Goal: Task Accomplishment & Management: Manage account settings

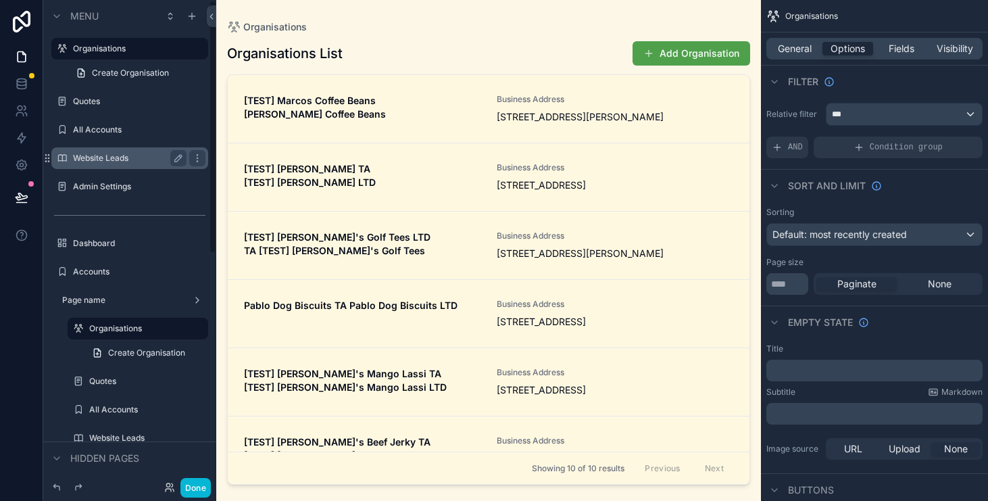
click at [121, 154] on label "Website Leads" at bounding box center [127, 158] width 108 height 11
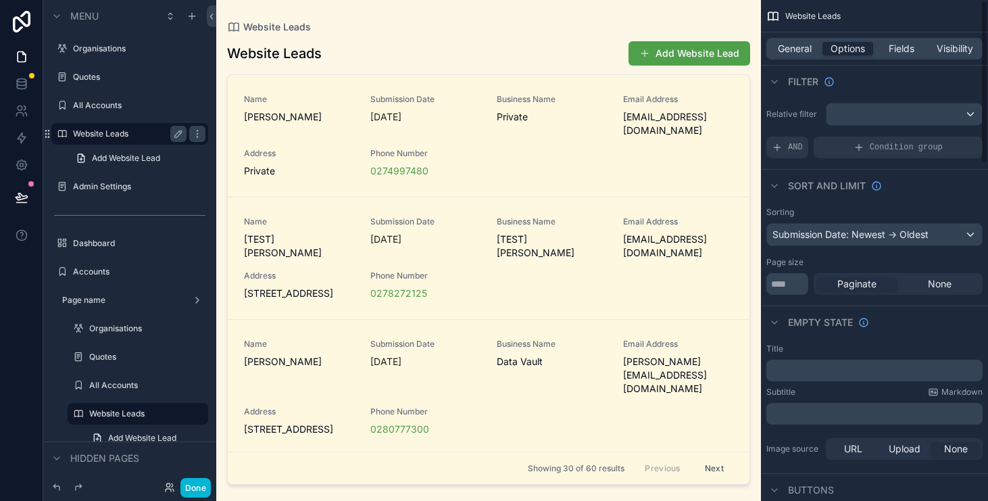
click at [635, 201] on div "scrollable content" at bounding box center [488, 242] width 545 height 485
click at [511, 46] on div "Website Leads Add Website Lead" at bounding box center [488, 54] width 523 height 26
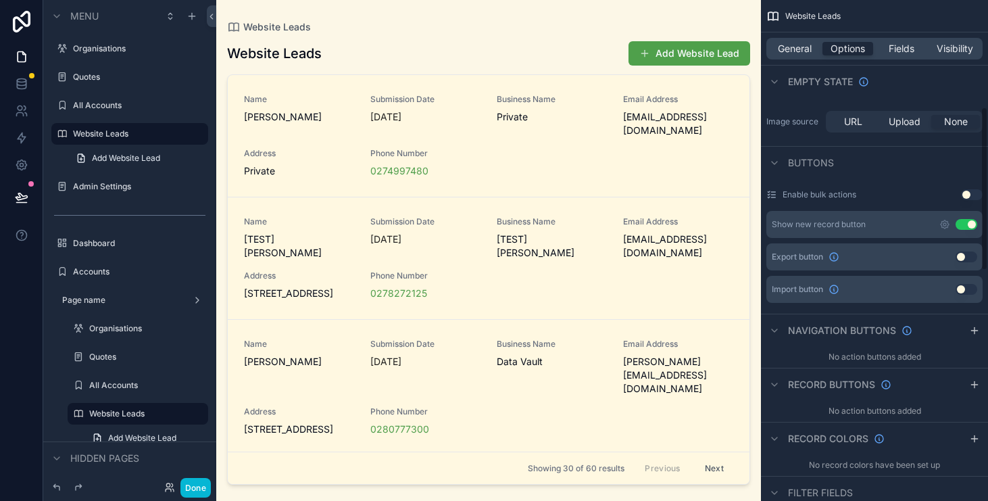
scroll to position [328, 0]
click at [968, 224] on button "Use setting" at bounding box center [967, 223] width 22 height 11
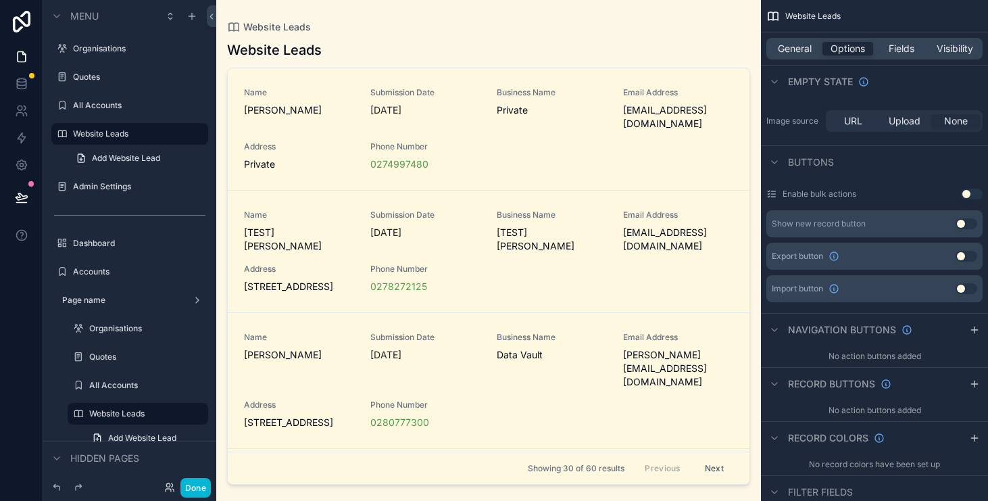
click at [612, 52] on div "scrollable content" at bounding box center [488, 242] width 545 height 485
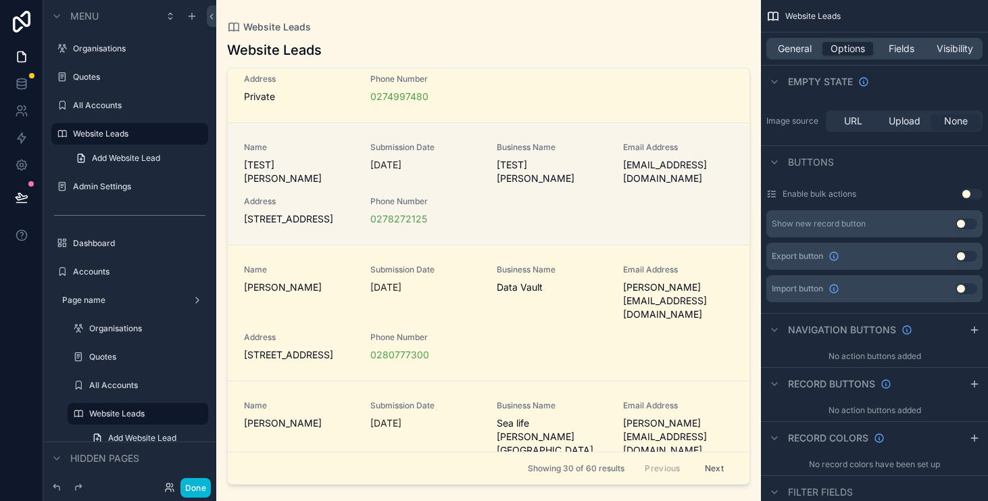
scroll to position [0, 0]
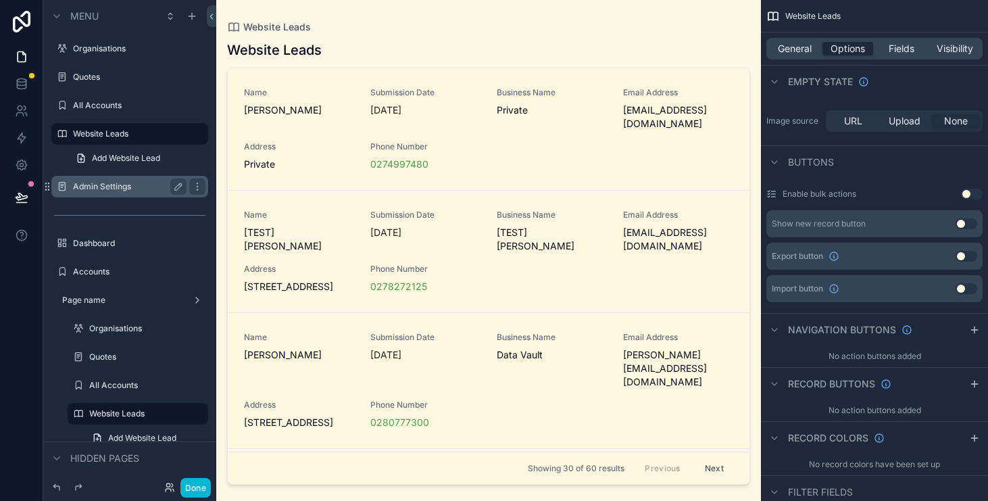
click at [147, 179] on div "Admin Settings" at bounding box center [130, 186] width 114 height 16
click at [118, 187] on label "Admin Settings" at bounding box center [127, 186] width 108 height 11
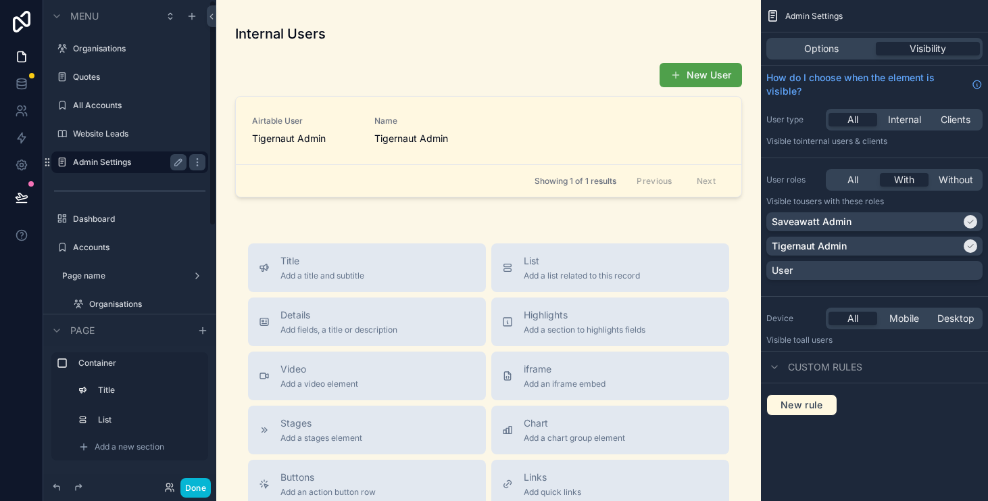
click at [8, 312] on div at bounding box center [21, 250] width 43 height 501
click at [122, 247] on label "Accounts" at bounding box center [127, 247] width 108 height 11
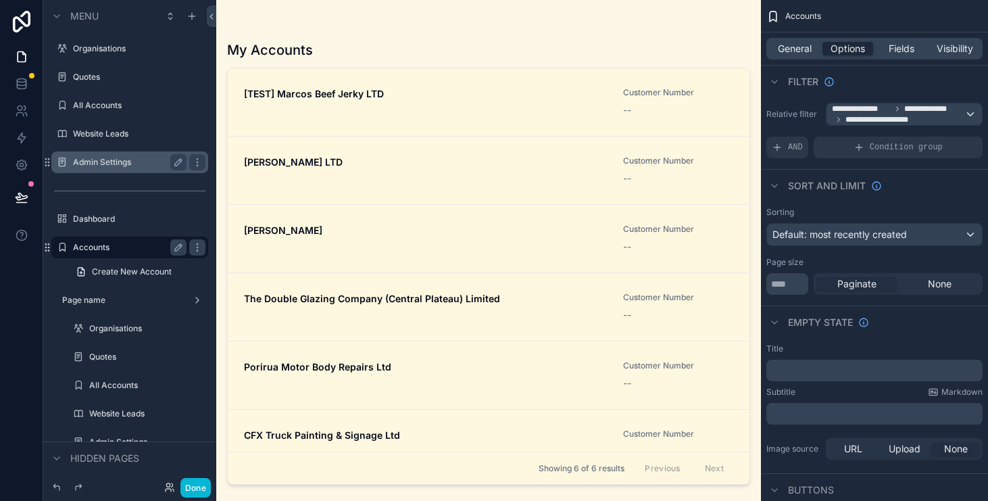
click at [391, 95] on div "scrollable content" at bounding box center [488, 242] width 545 height 485
click at [388, 99] on span "[TEST] Marcos Beef Jerky LTD" at bounding box center [425, 94] width 363 height 14
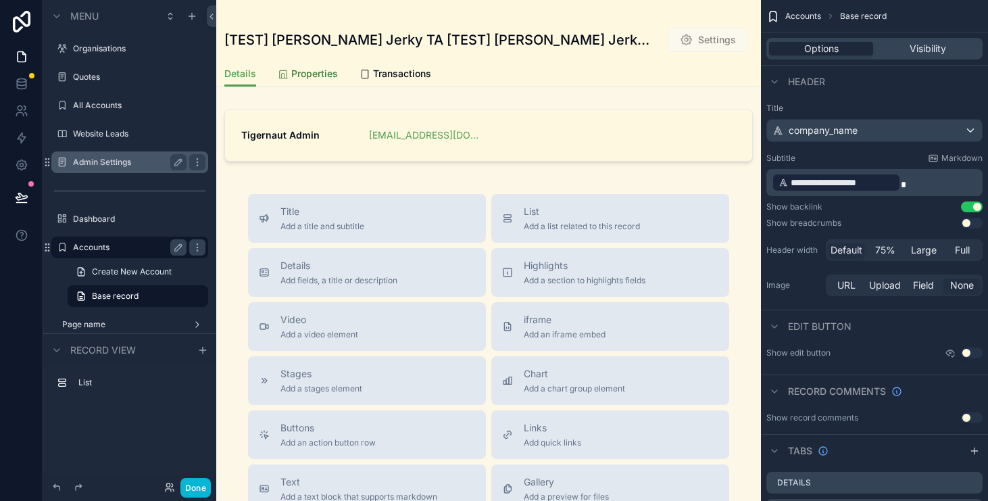
click at [312, 70] on span "Properties" at bounding box center [314, 74] width 47 height 14
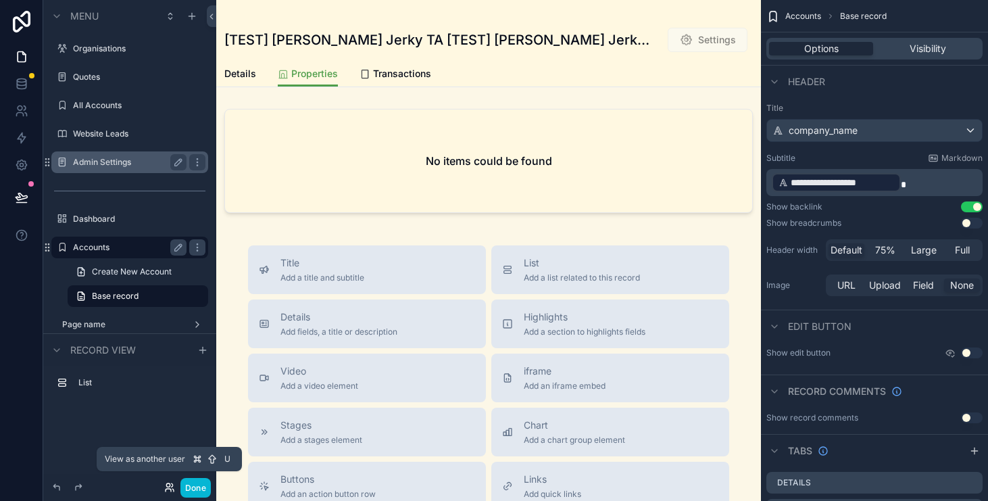
click at [174, 483] on icon at bounding box center [169, 487] width 11 height 11
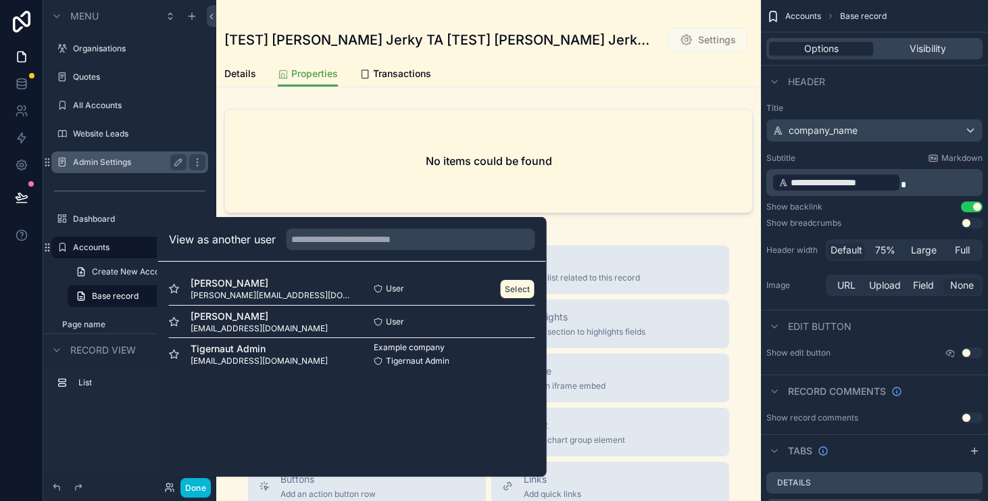
click at [505, 285] on button "Select" at bounding box center [517, 289] width 35 height 20
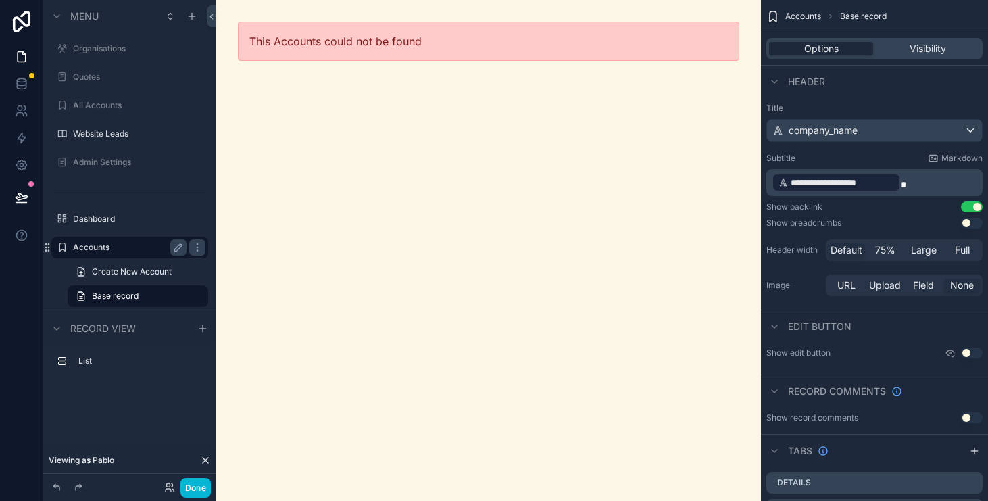
click at [131, 249] on label "Accounts" at bounding box center [127, 247] width 108 height 11
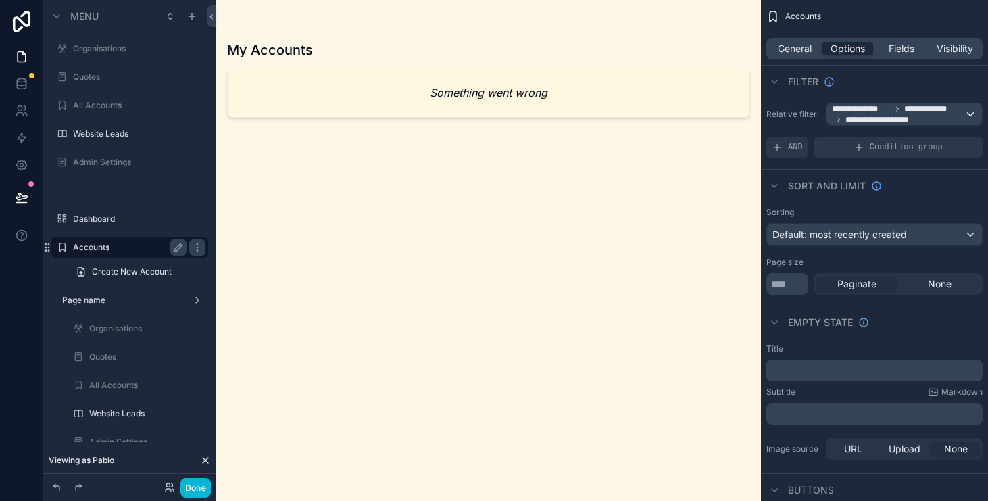
click at [131, 249] on label "Accounts" at bounding box center [127, 247] width 108 height 11
click at [126, 217] on label "Dashboard" at bounding box center [127, 219] width 108 height 11
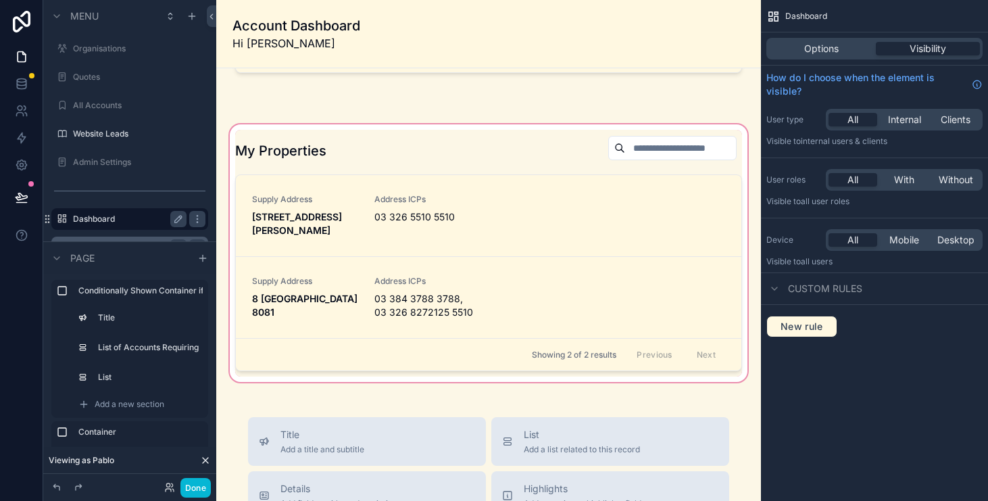
scroll to position [167, 0]
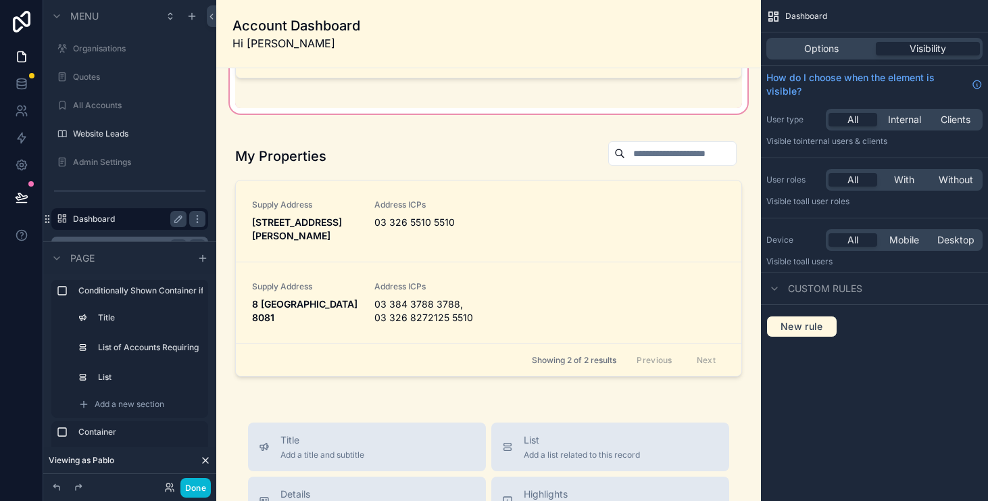
click at [369, 116] on div "scrollable content" at bounding box center [488, 14] width 523 height 204
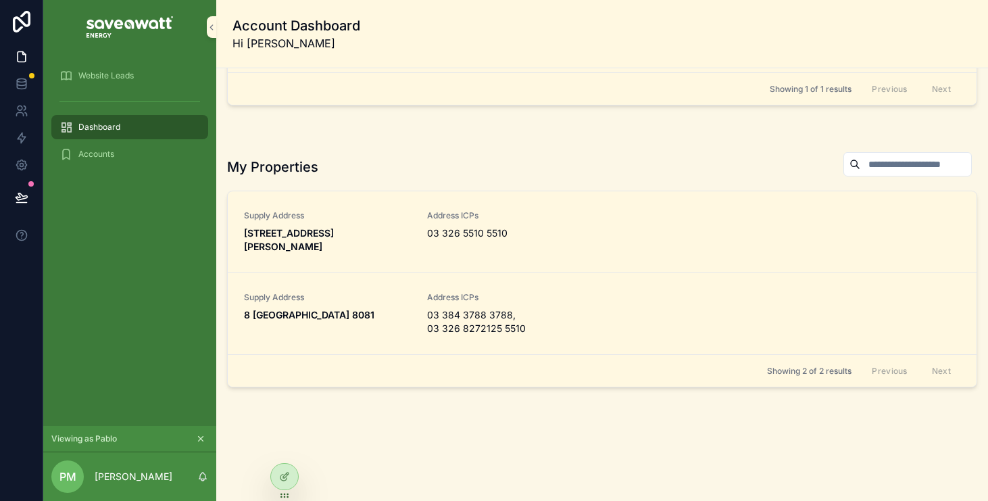
scroll to position [132, 0]
click at [120, 155] on div "Accounts" at bounding box center [129, 154] width 141 height 22
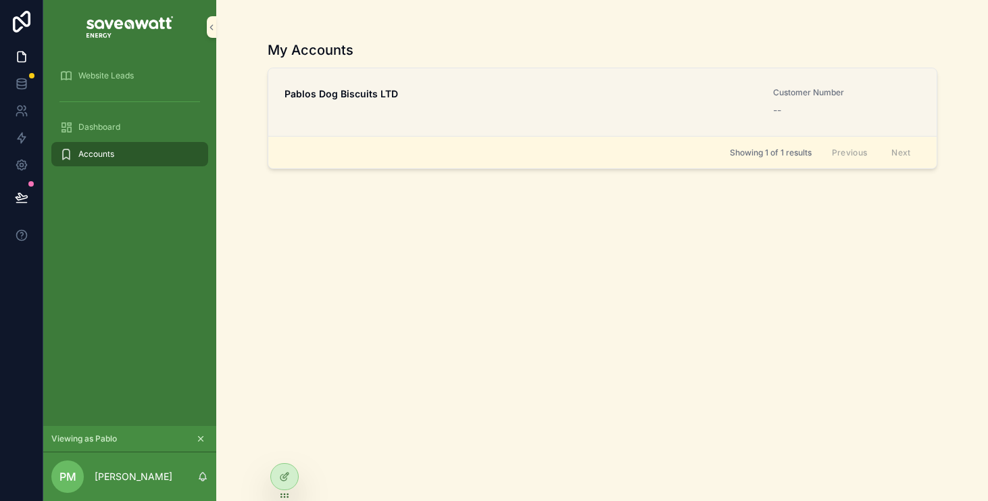
click at [474, 86] on link "Pablos Dog Biscuits LTD Customer Number --" at bounding box center [602, 102] width 668 height 68
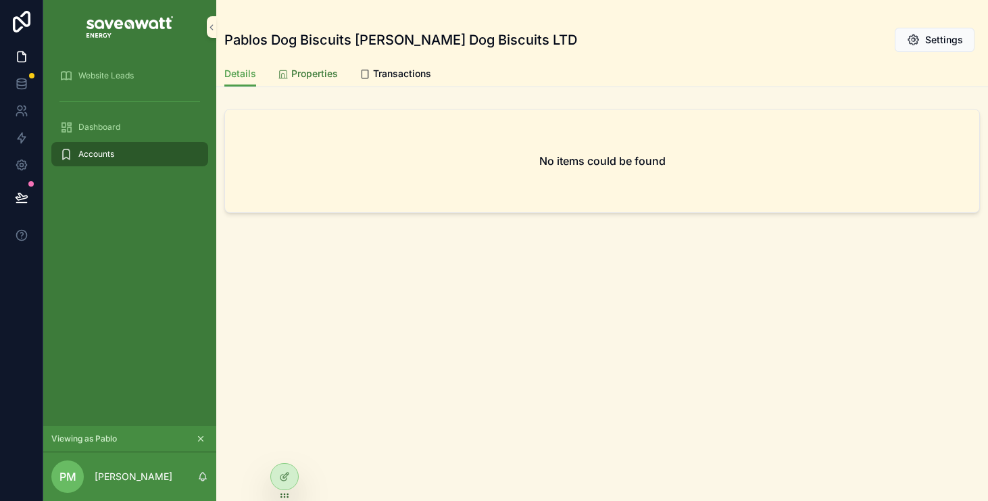
click at [294, 86] on link "Properties" at bounding box center [308, 74] width 60 height 27
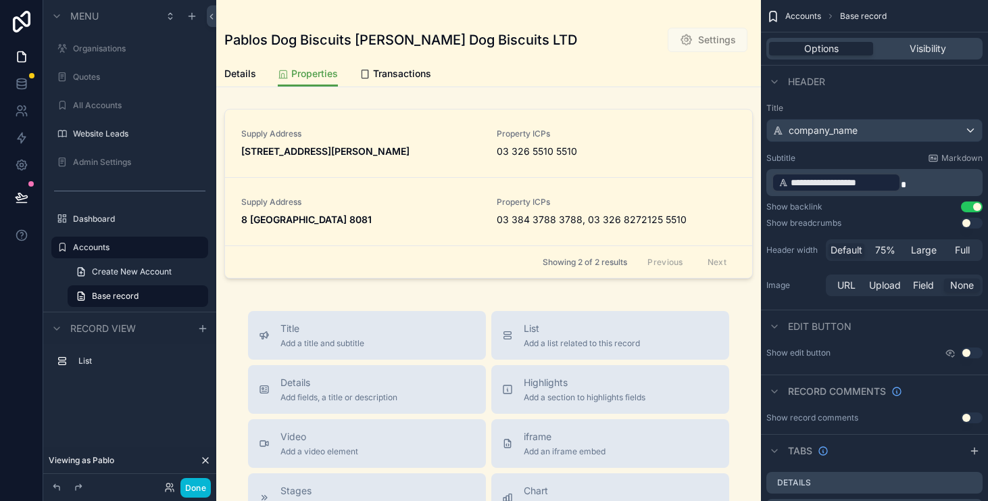
click at [615, 148] on div "scrollable content" at bounding box center [488, 196] width 545 height 186
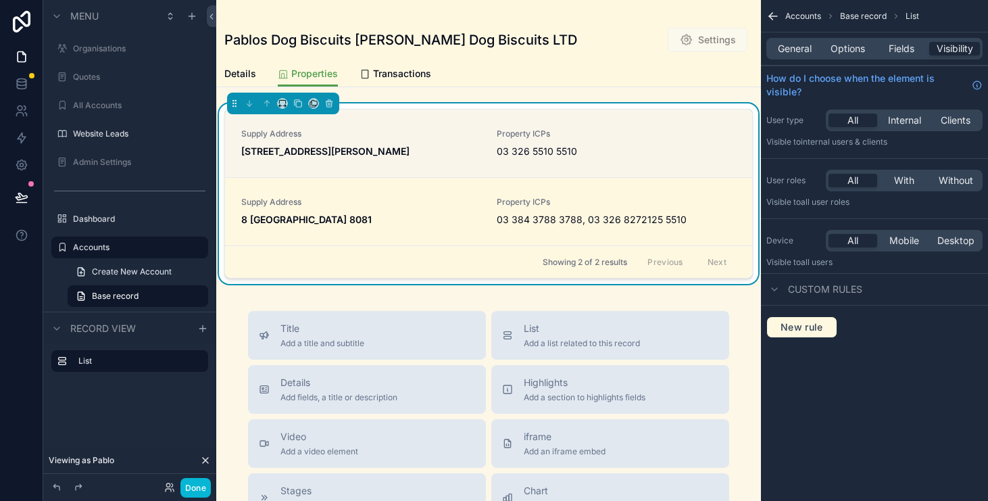
click at [646, 149] on span "03 326 5510 5510" at bounding box center [616, 152] width 239 height 14
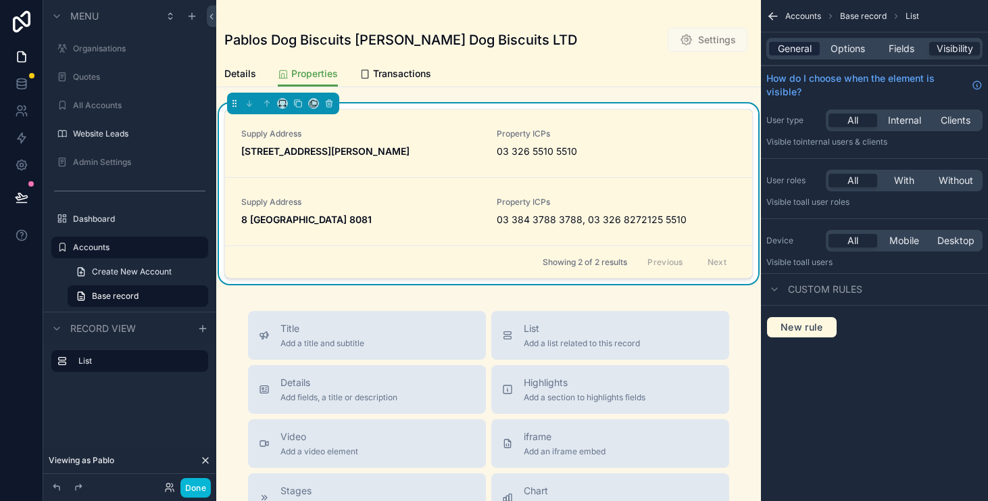
click at [814, 47] on div "General" at bounding box center [794, 49] width 51 height 14
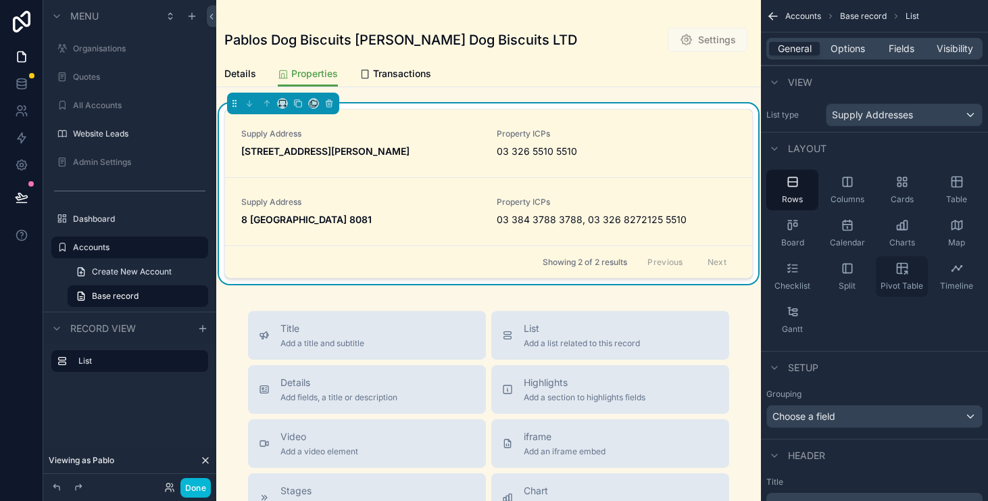
scroll to position [114, 0]
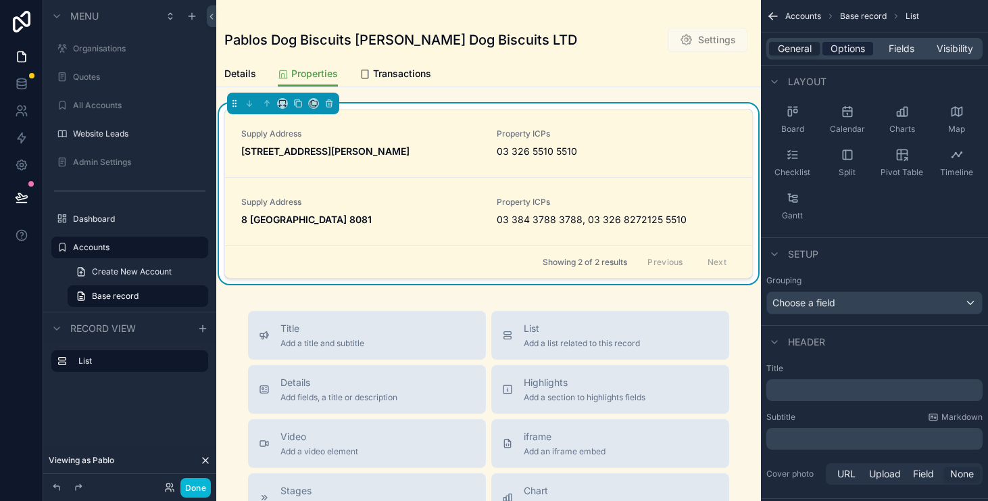
click at [852, 47] on span "Options" at bounding box center [848, 49] width 34 height 14
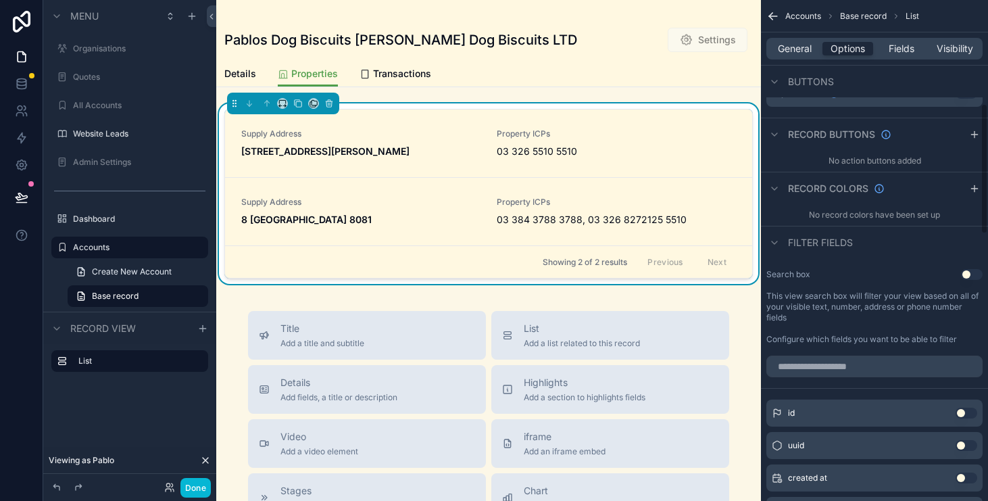
scroll to position [0, 0]
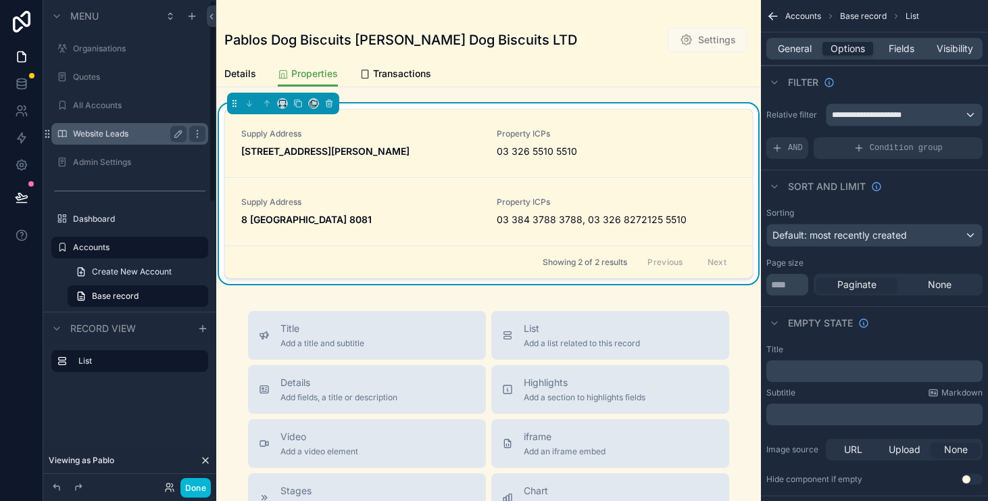
click at [114, 132] on label "Website Leads" at bounding box center [127, 133] width 108 height 11
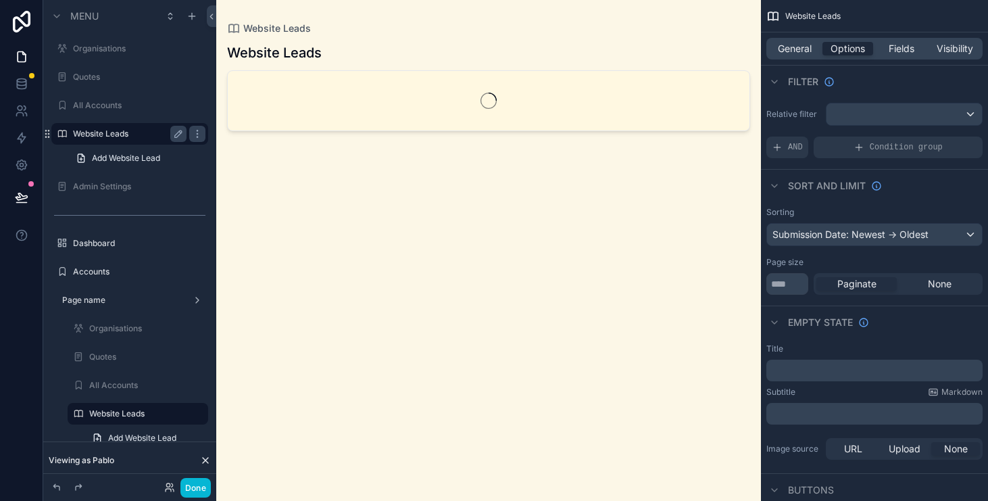
click at [961, 36] on div "General Options Fields Visibility" at bounding box center [874, 48] width 227 height 32
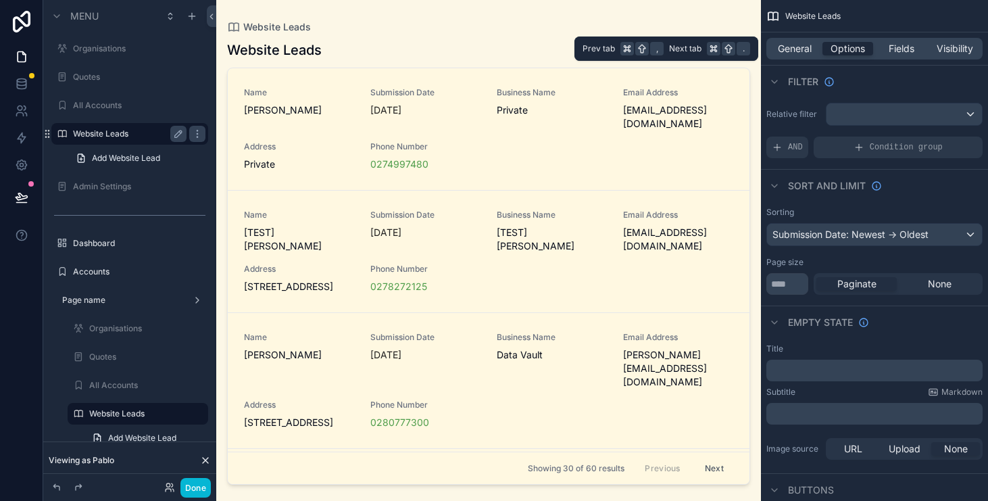
click at [961, 41] on div "General Options Fields Visibility" at bounding box center [874, 49] width 216 height 22
click at [960, 50] on span "Visibility" at bounding box center [955, 49] width 36 height 14
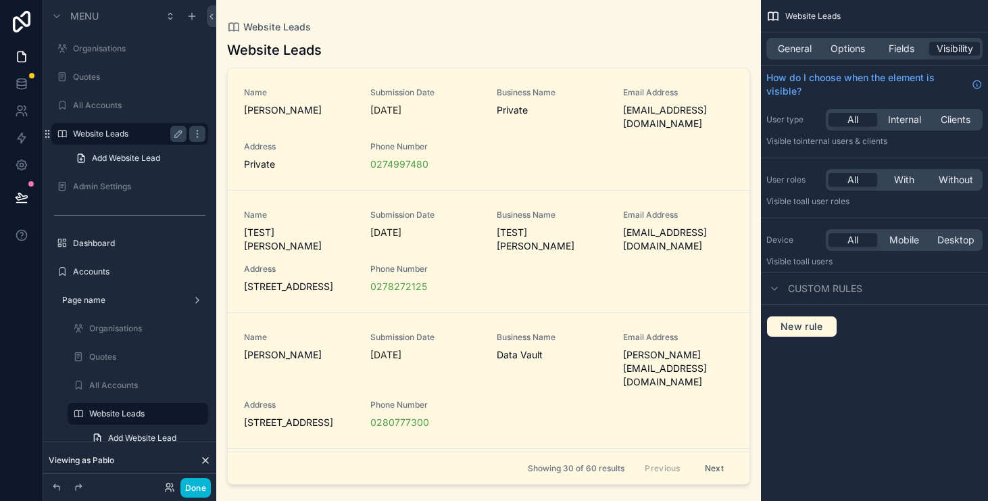
click at [914, 184] on div "With" at bounding box center [904, 180] width 49 height 14
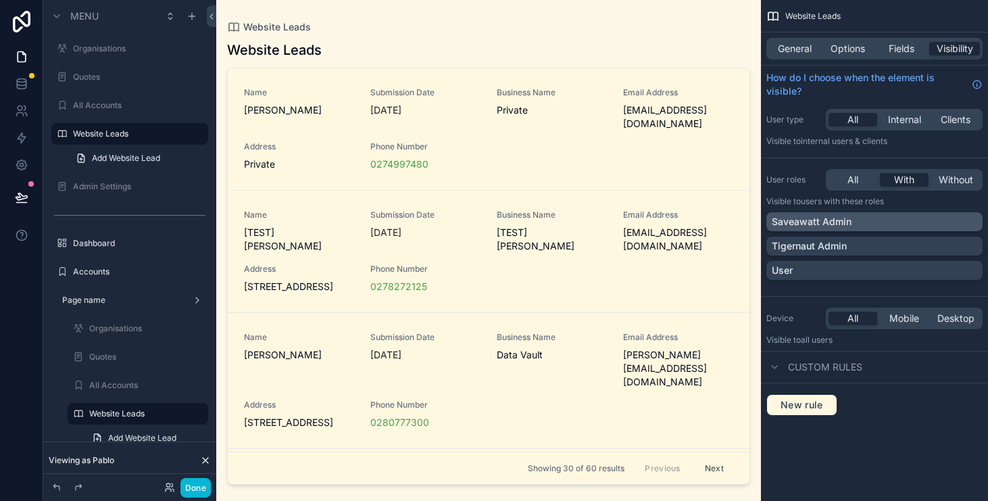
click at [898, 221] on div "Saveawatt Admin" at bounding box center [874, 222] width 205 height 14
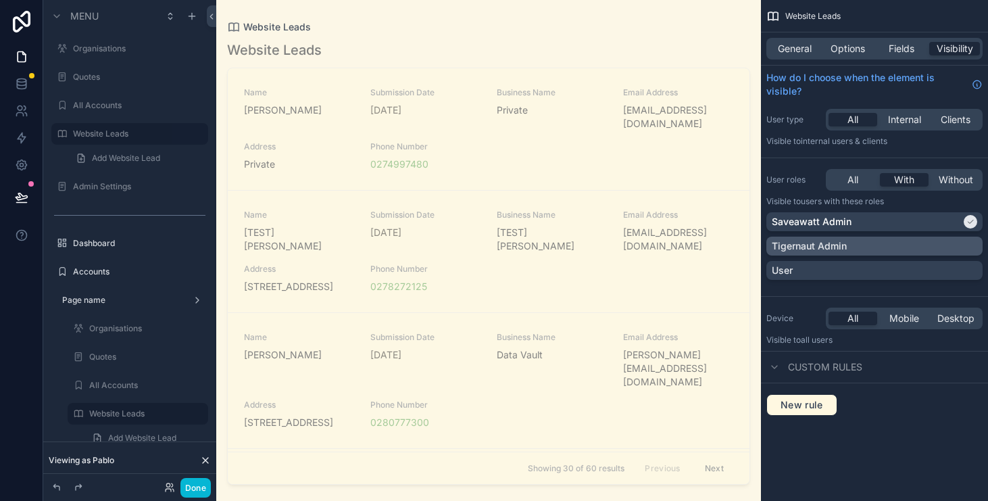
click at [850, 251] on div "Tigernaut Admin" at bounding box center [874, 246] width 205 height 14
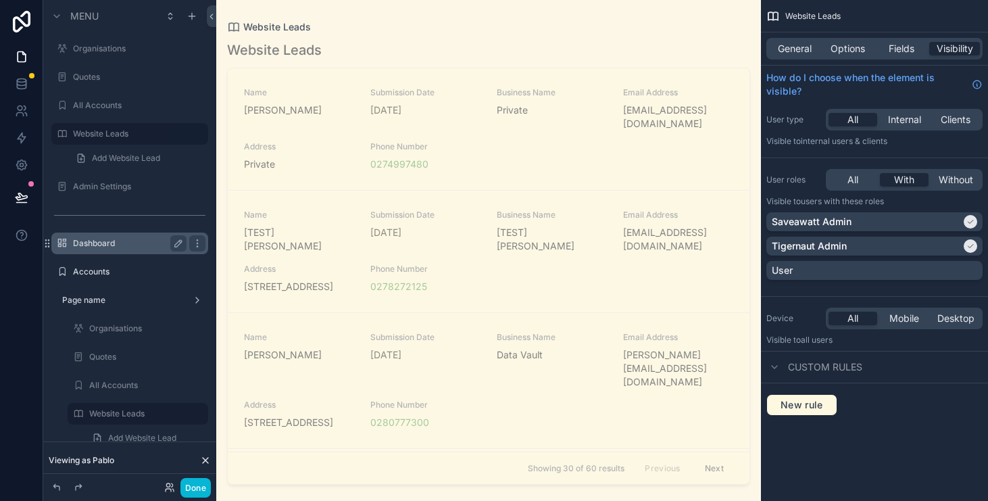
click at [137, 247] on label "Dashboard" at bounding box center [127, 243] width 108 height 11
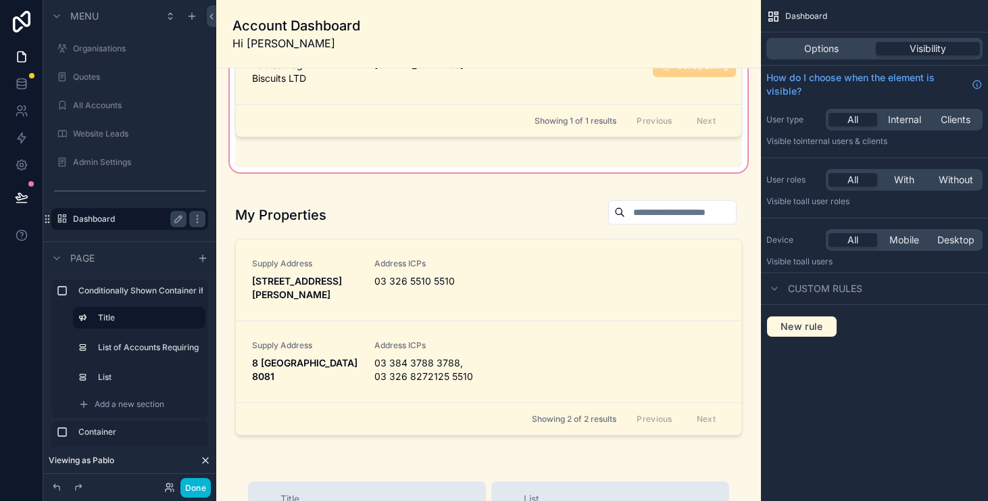
scroll to position [109, 0]
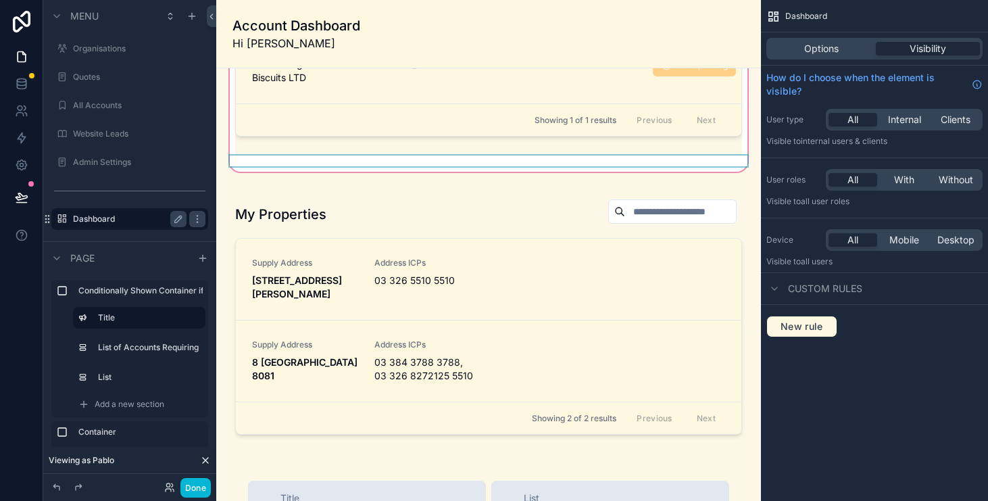
click at [554, 166] on div "scrollable content" at bounding box center [488, 160] width 523 height 11
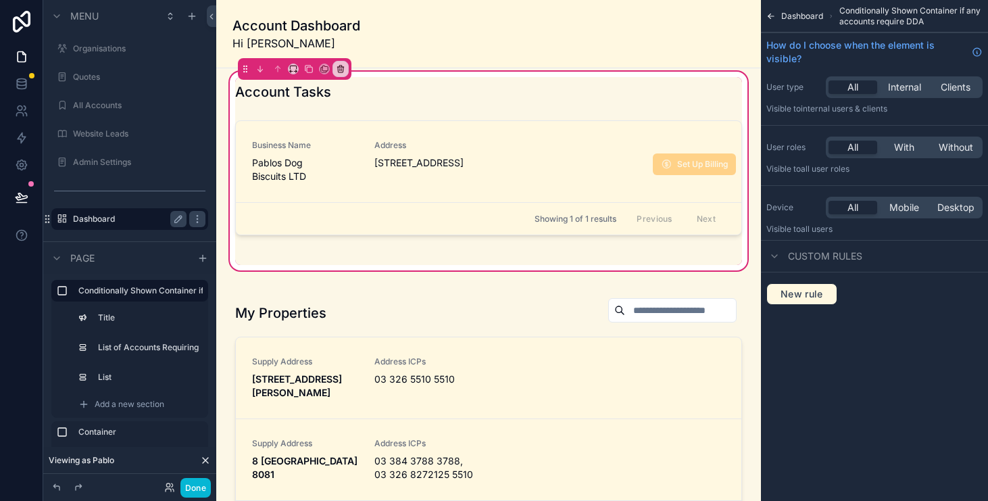
scroll to position [0, 0]
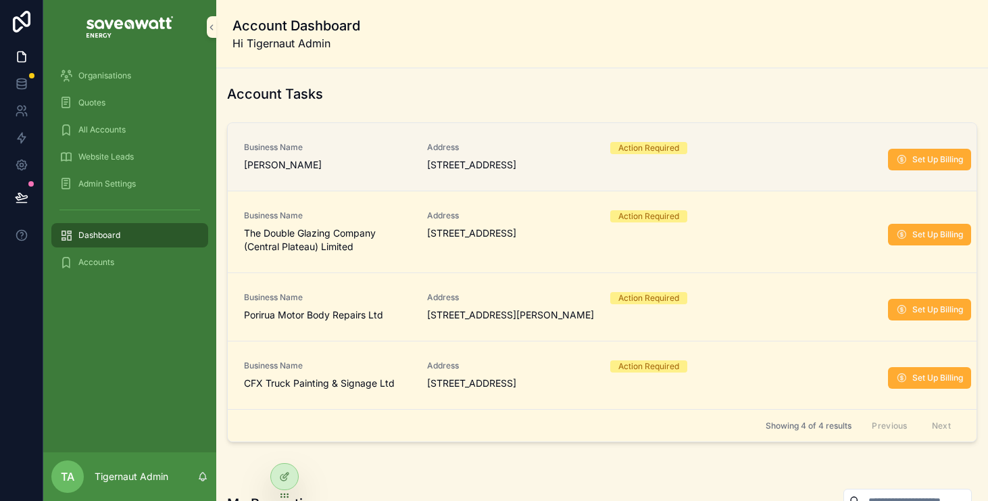
click at [723, 171] on div "Action Required" at bounding box center [693, 157] width 167 height 30
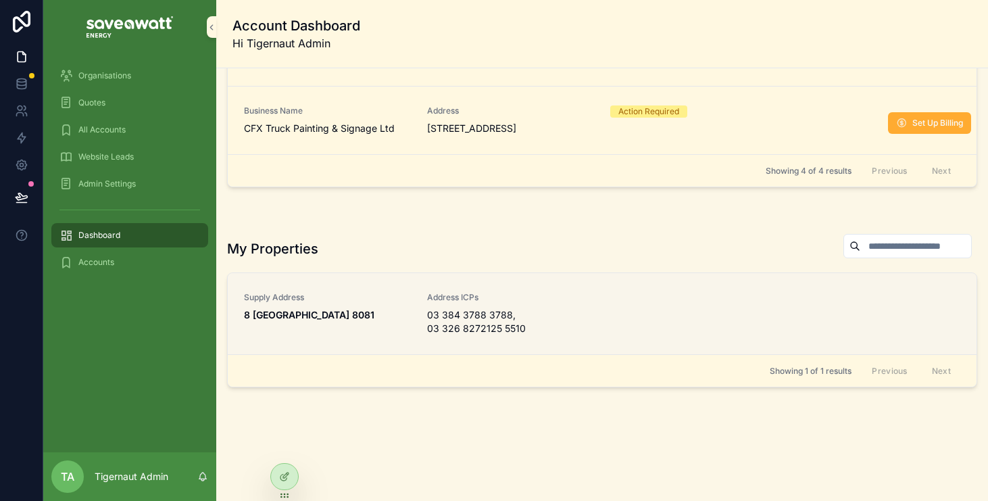
scroll to position [282, 0]
click at [548, 312] on span "03 384 3788 3788, 03 326 8272125 5510" at bounding box center [510, 321] width 167 height 27
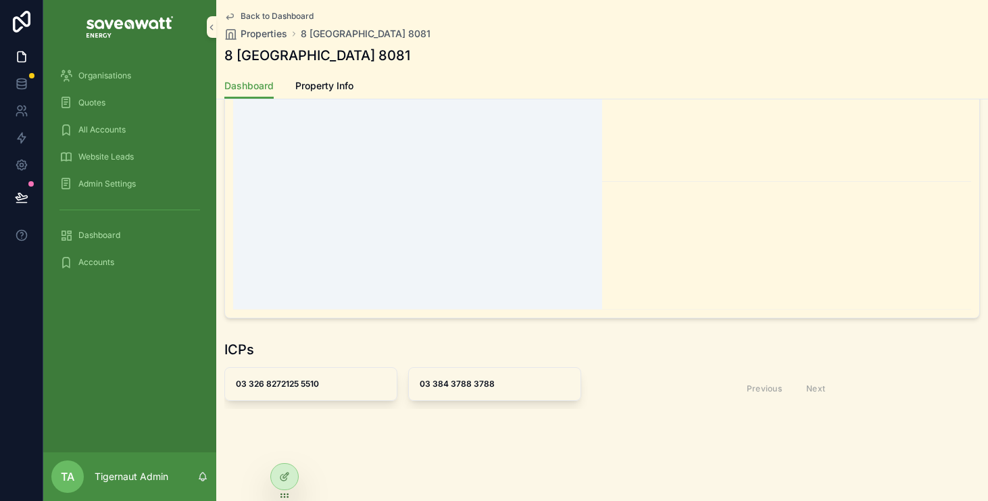
scroll to position [133, 0]
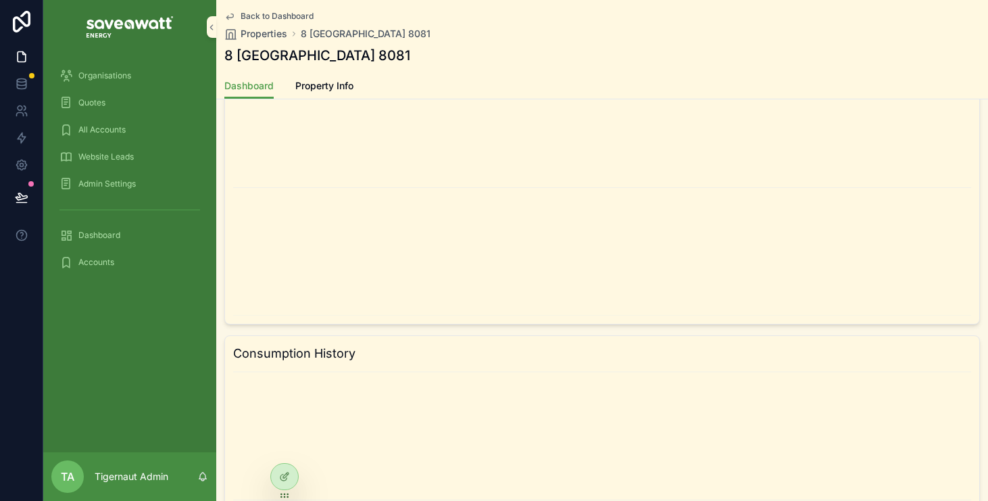
click at [688, 48] on div "8 Tidal View Ferrymead Christchurch 8081" at bounding box center [602, 55] width 756 height 19
